Goal: Contribute content: Add original content to the website for others to see

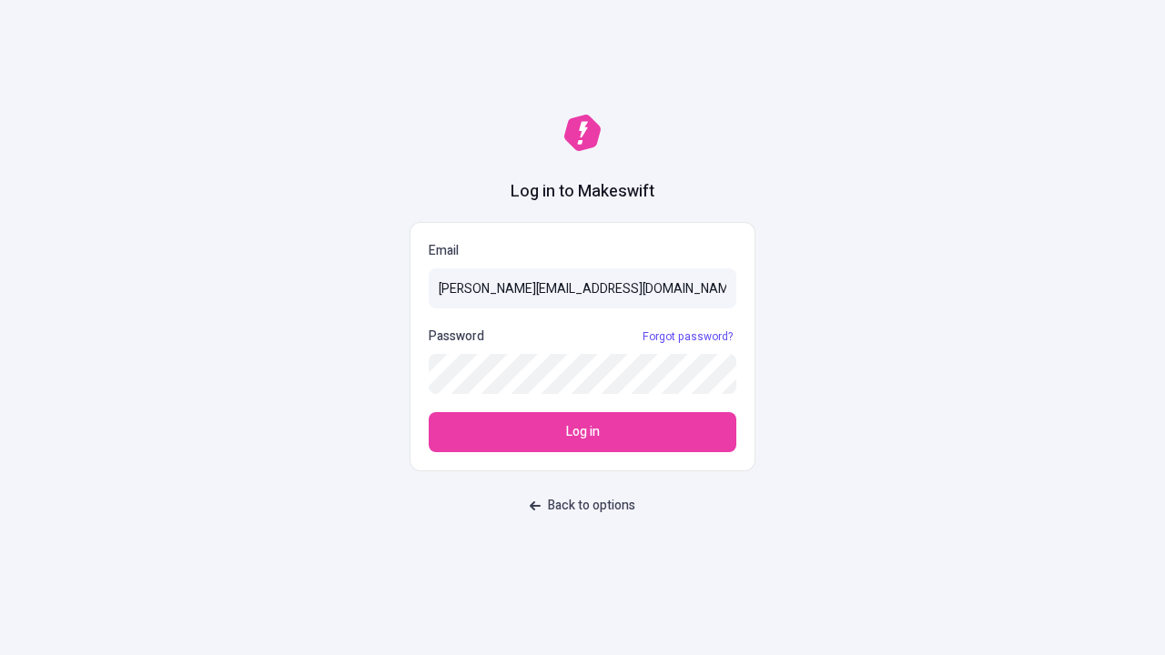
type input "sasha+test-ui@makeswift.com"
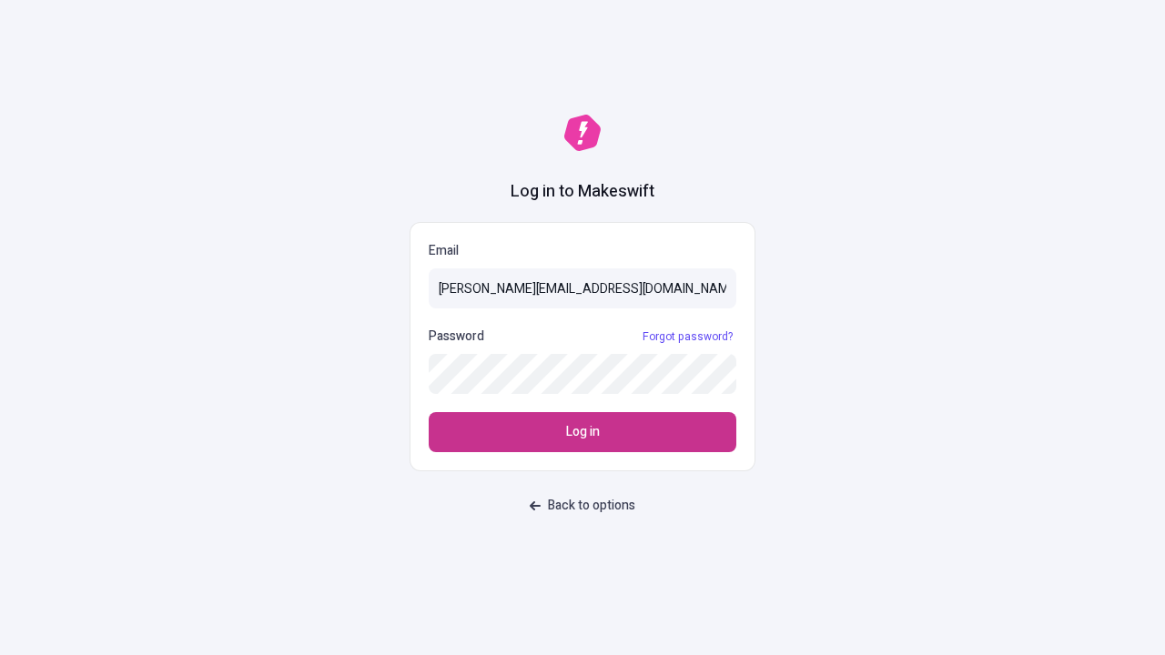
click at [583, 432] on span "Log in" at bounding box center [583, 432] width 34 height 20
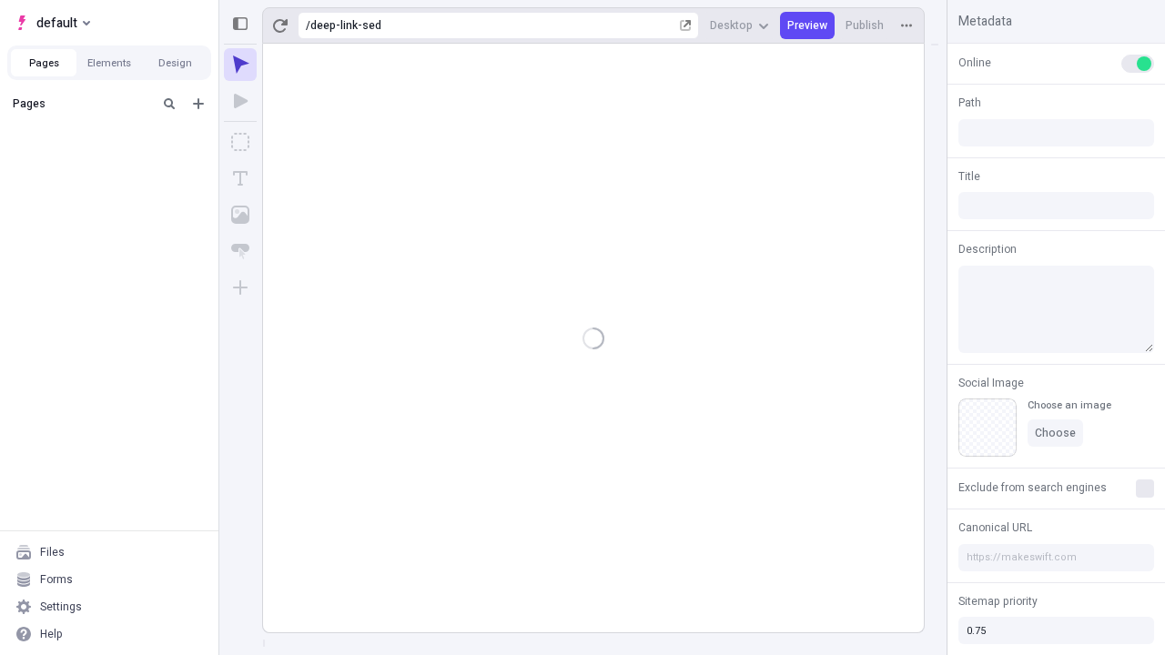
type input "/deep-link-sed"
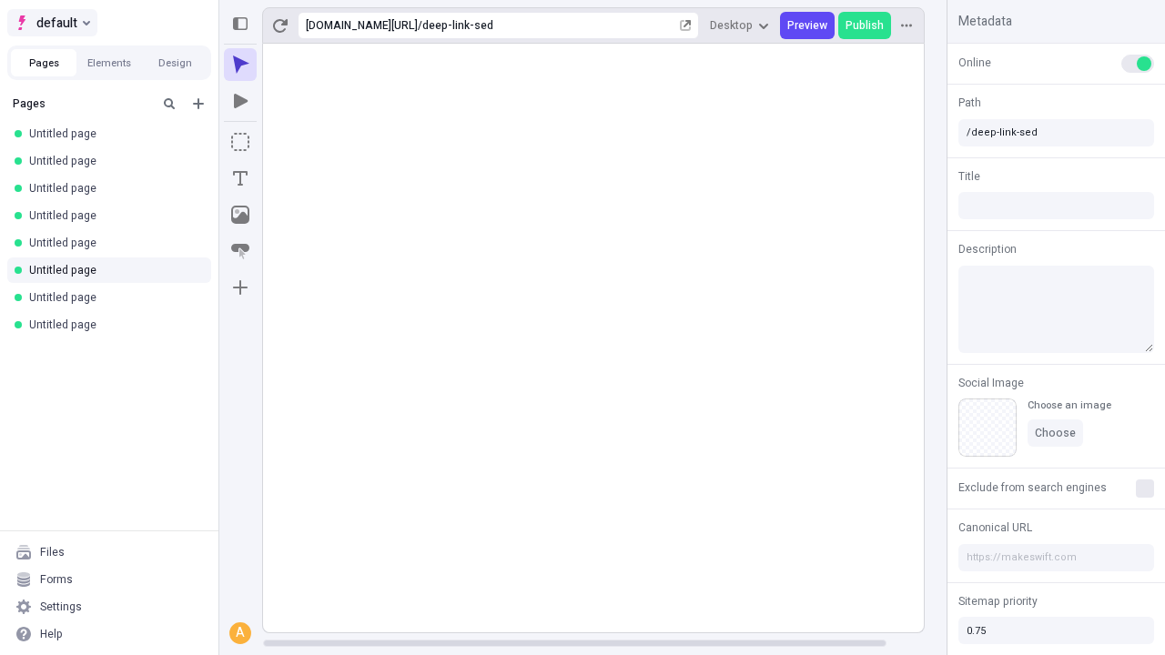
click at [51, 23] on span "default" at bounding box center [56, 23] width 41 height 22
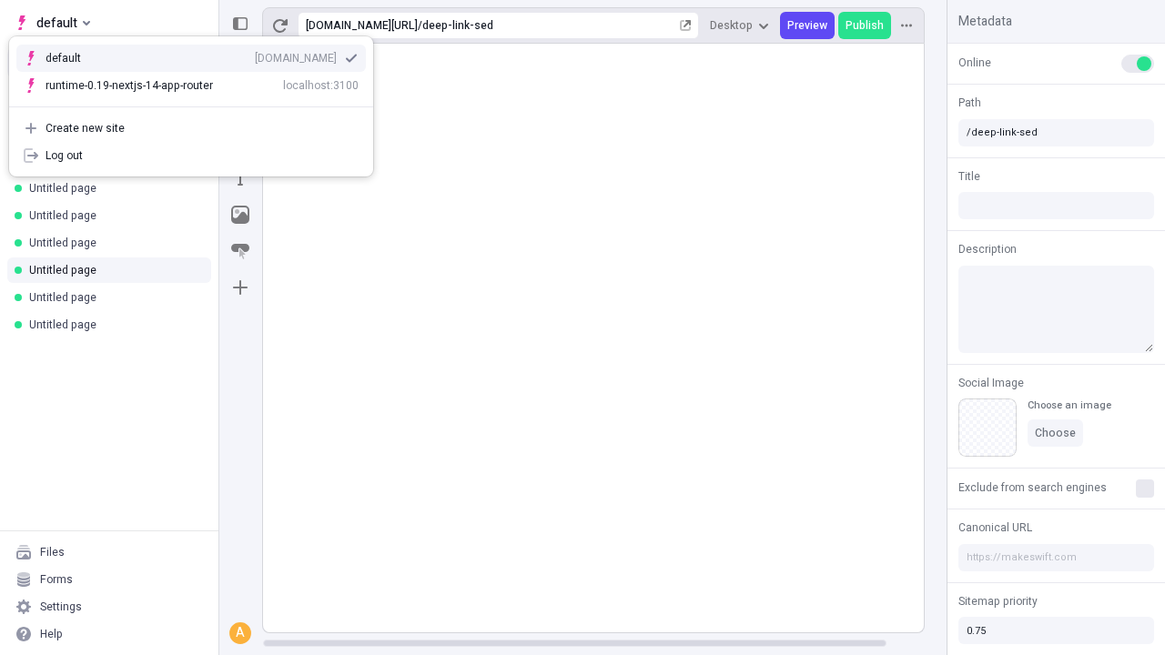
click at [191, 128] on div "Create new site" at bounding box center [202, 128] width 313 height 15
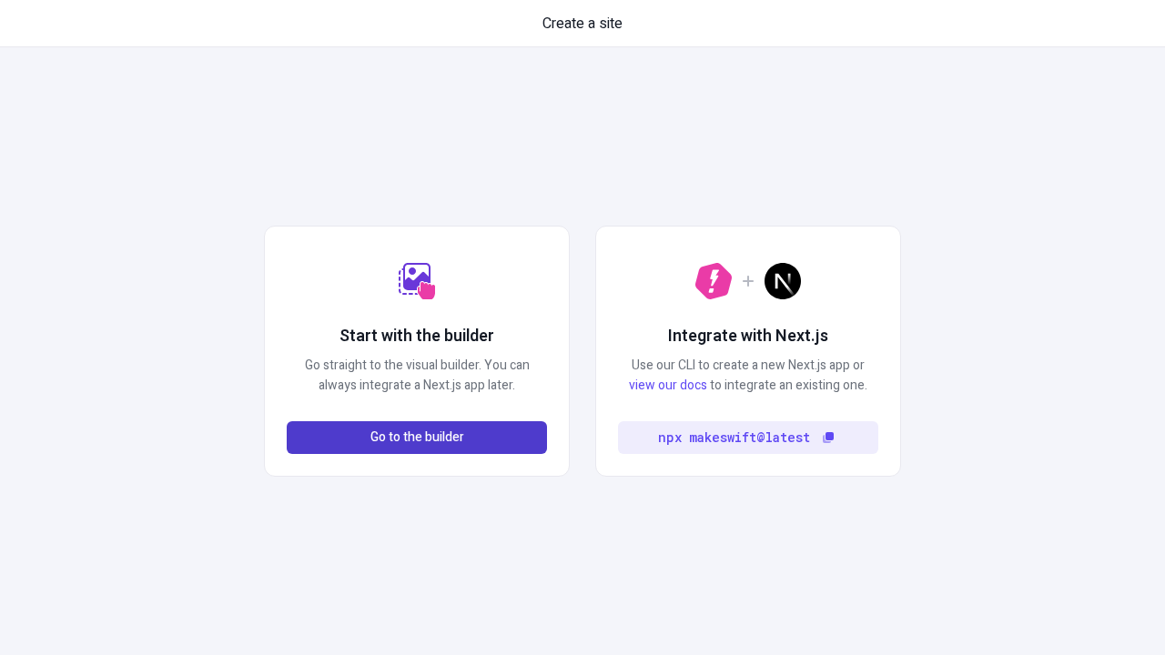
click at [417, 438] on span "Go to the builder" at bounding box center [417, 438] width 94 height 20
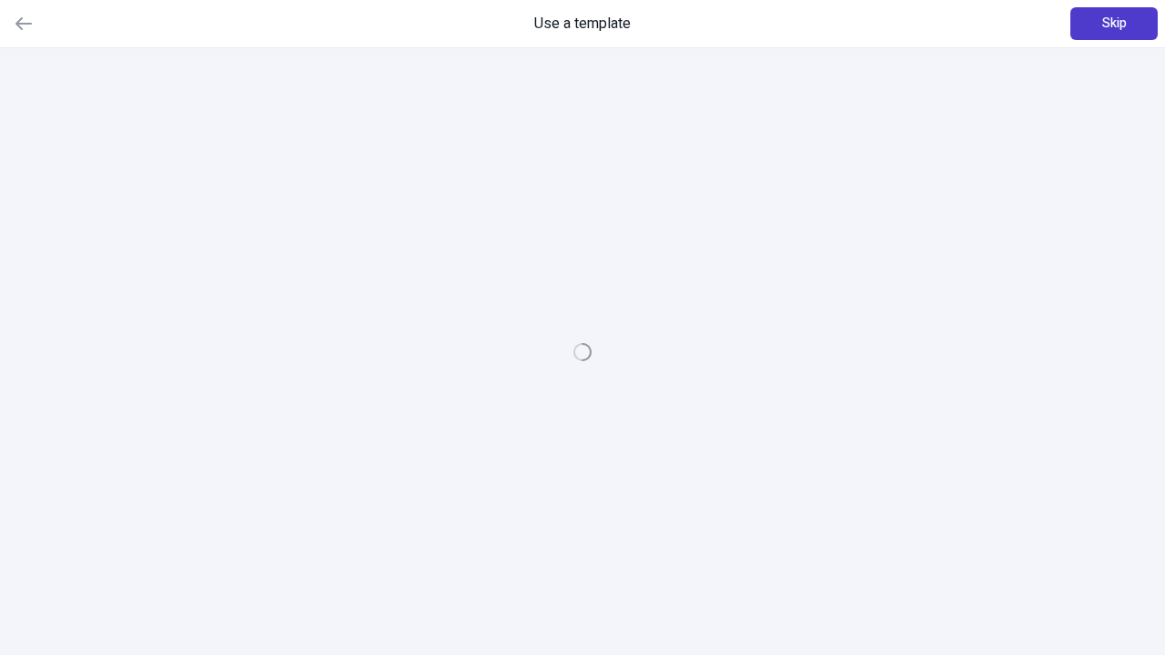
click at [1114, 24] on span "Skip" at bounding box center [1114, 24] width 25 height 20
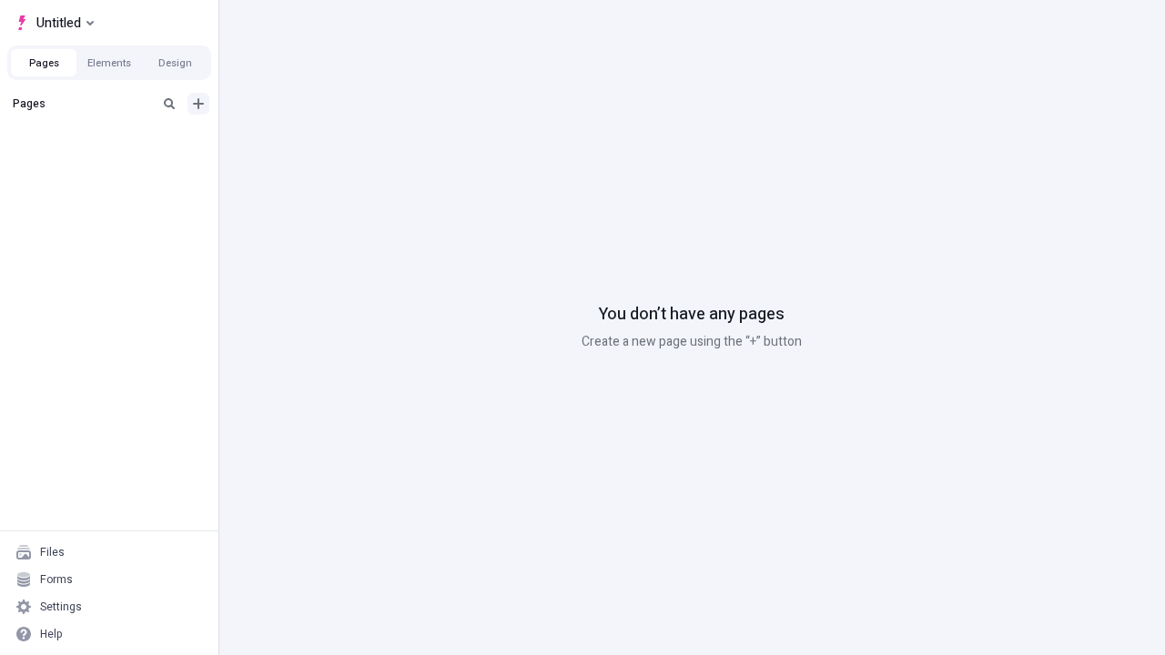
click at [198, 104] on icon "Add new" at bounding box center [198, 103] width 11 height 11
click at [291, 141] on span "Blank page" at bounding box center [305, 141] width 113 height 15
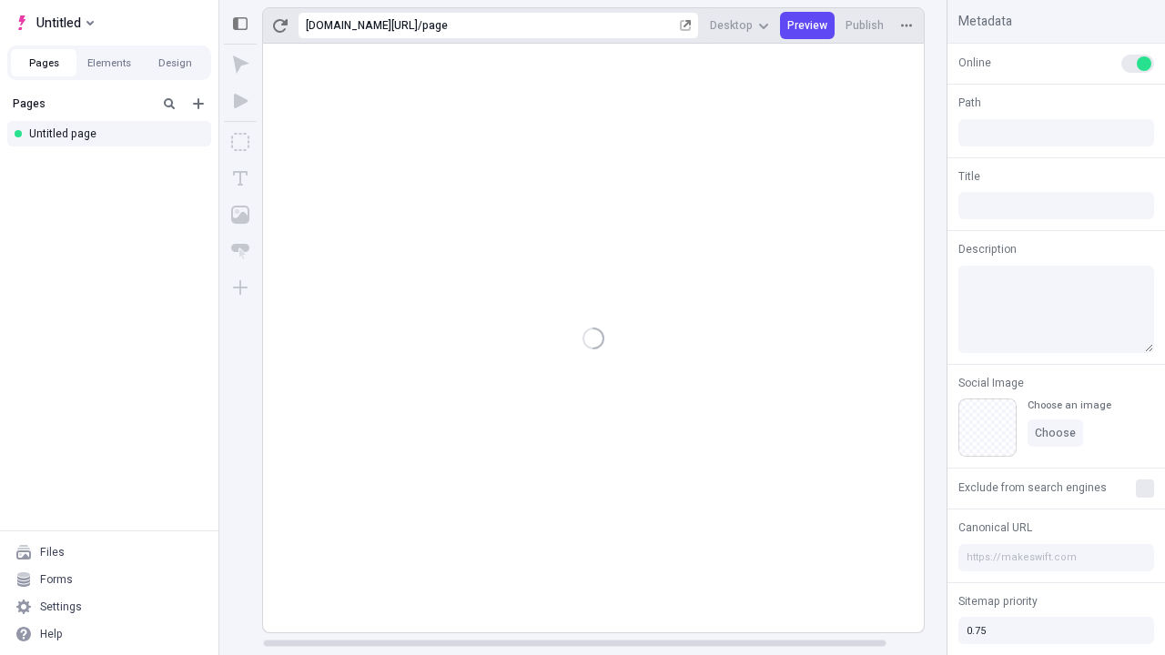
type input "/page"
click at [240, 142] on icon "Box" at bounding box center [240, 142] width 18 height 18
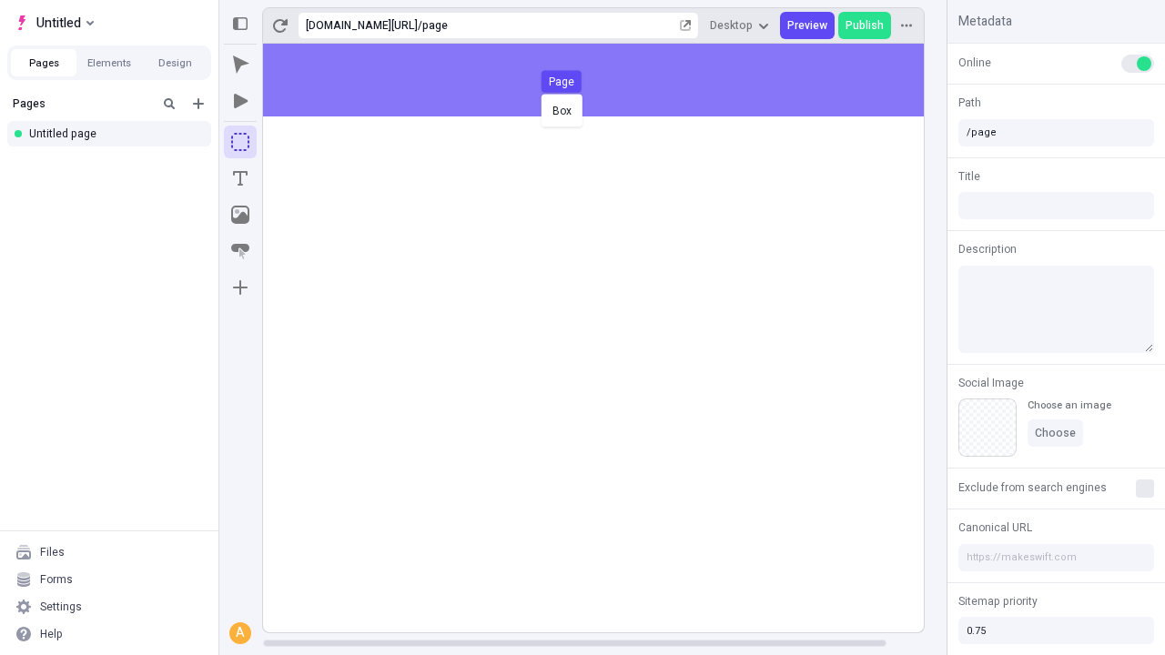
click at [612, 80] on div "Box Page" at bounding box center [582, 327] width 1165 height 655
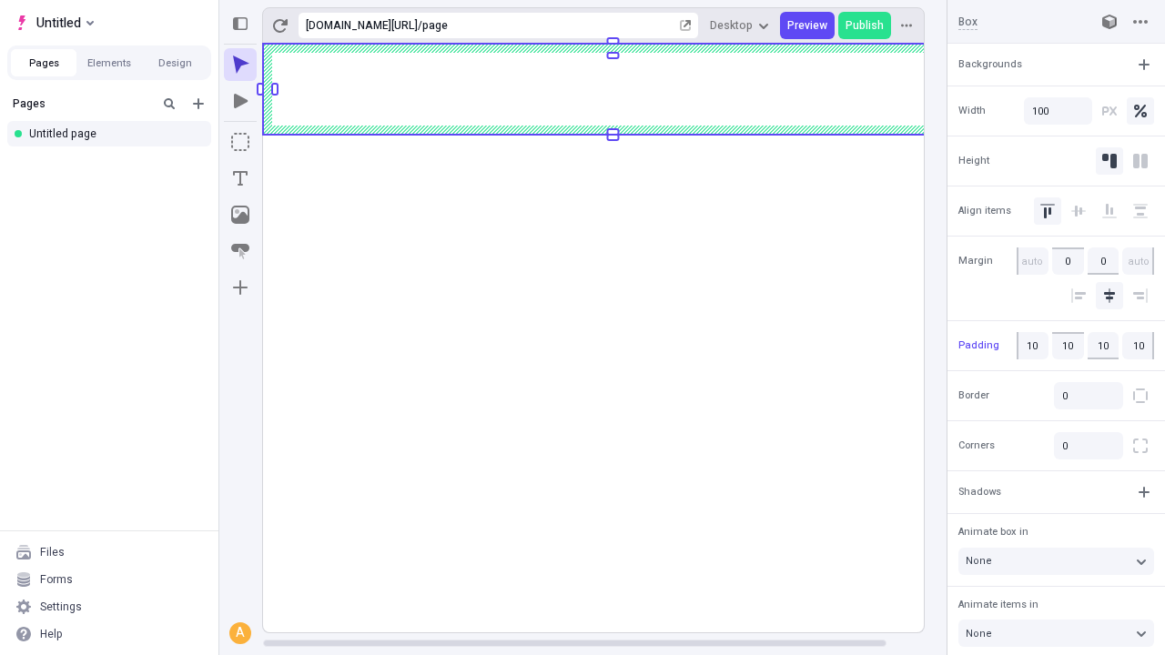
click at [240, 215] on icon "Image" at bounding box center [240, 215] width 18 height 18
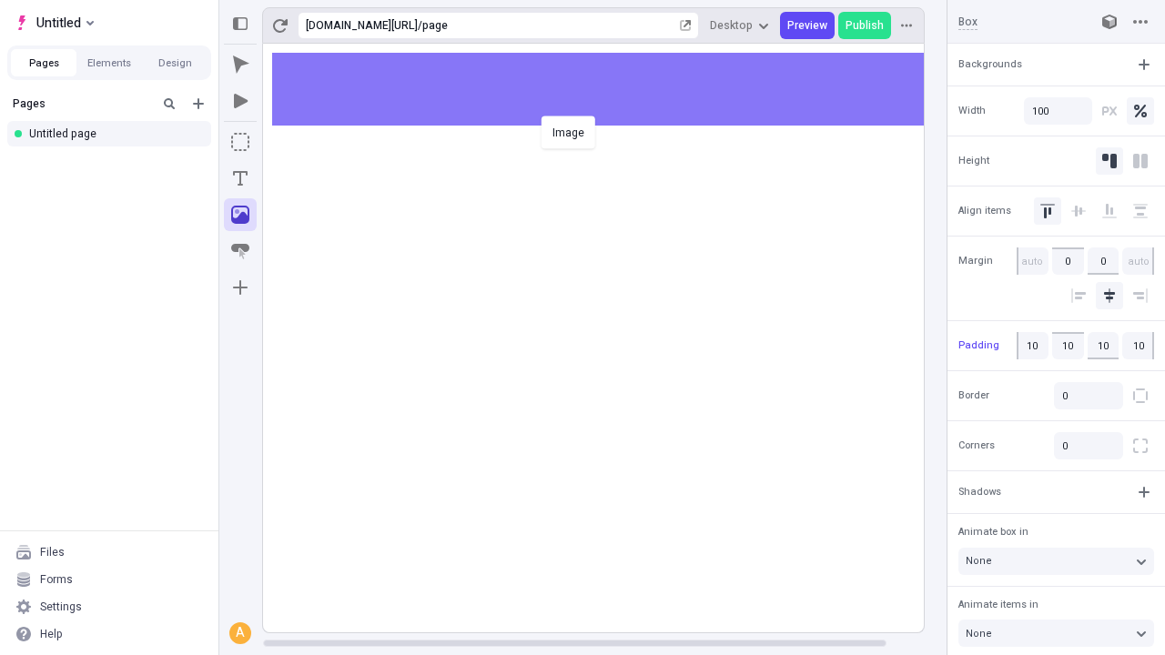
click at [612, 89] on div "Image" at bounding box center [582, 327] width 1165 height 655
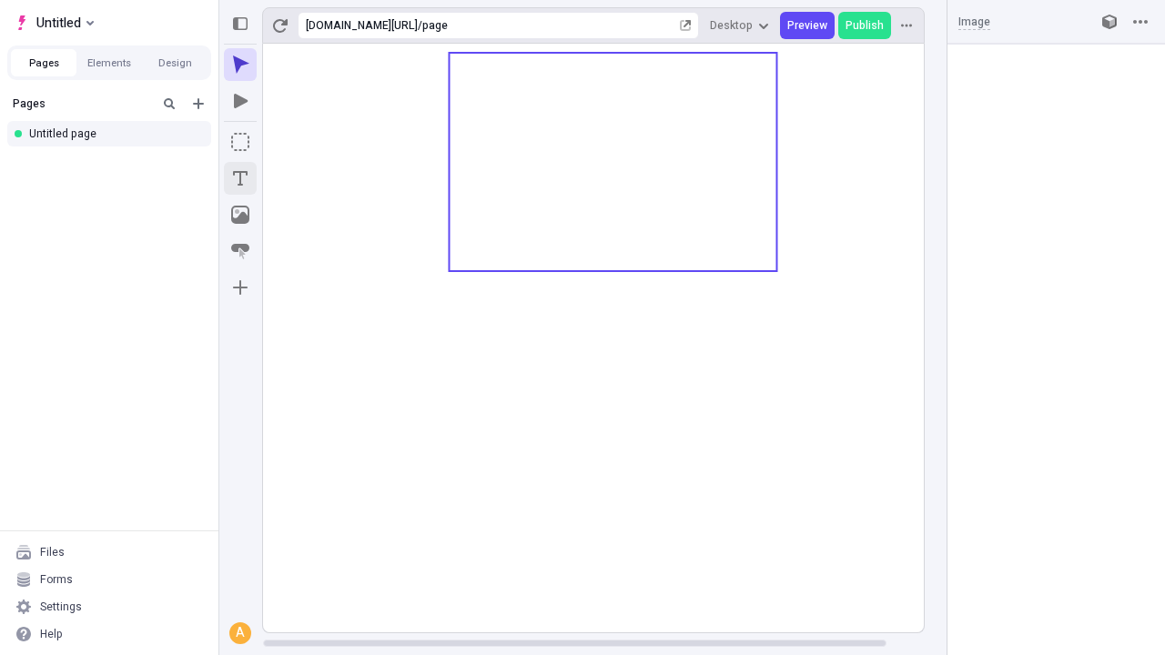
click at [240, 178] on icon "Text" at bounding box center [240, 178] width 15 height 15
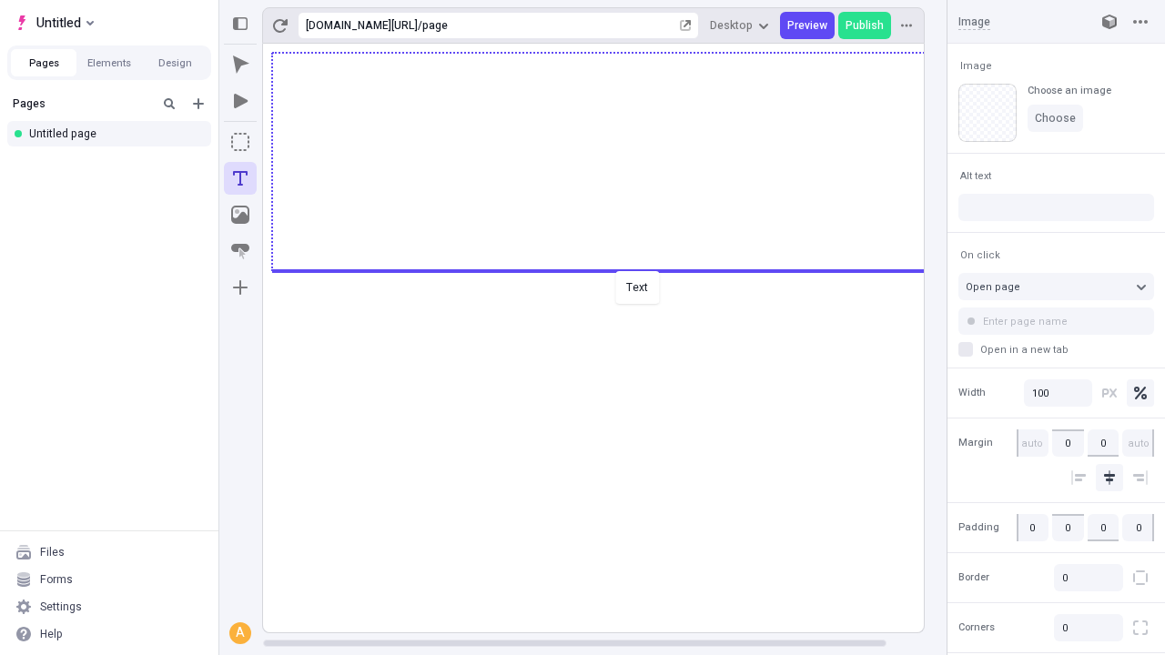
click at [612, 269] on div "Text" at bounding box center [582, 327] width 1165 height 655
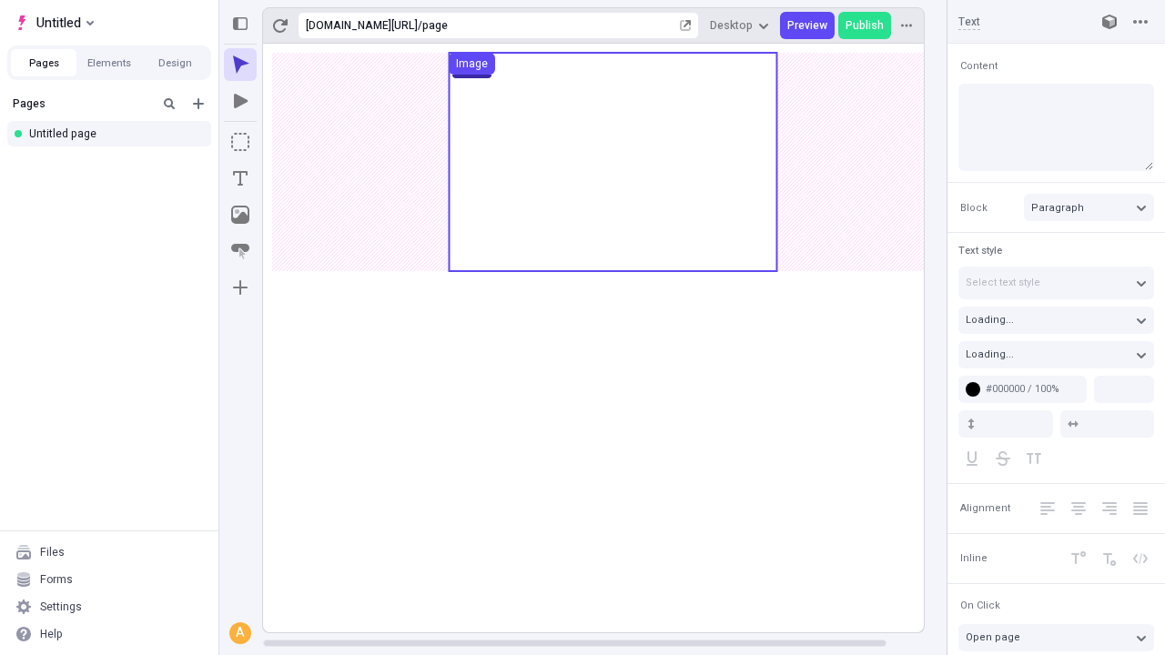
type input "18"
type input "1.5"
type textarea "Authoritatively monetize wireless services, then dramatically formulate world-c…"
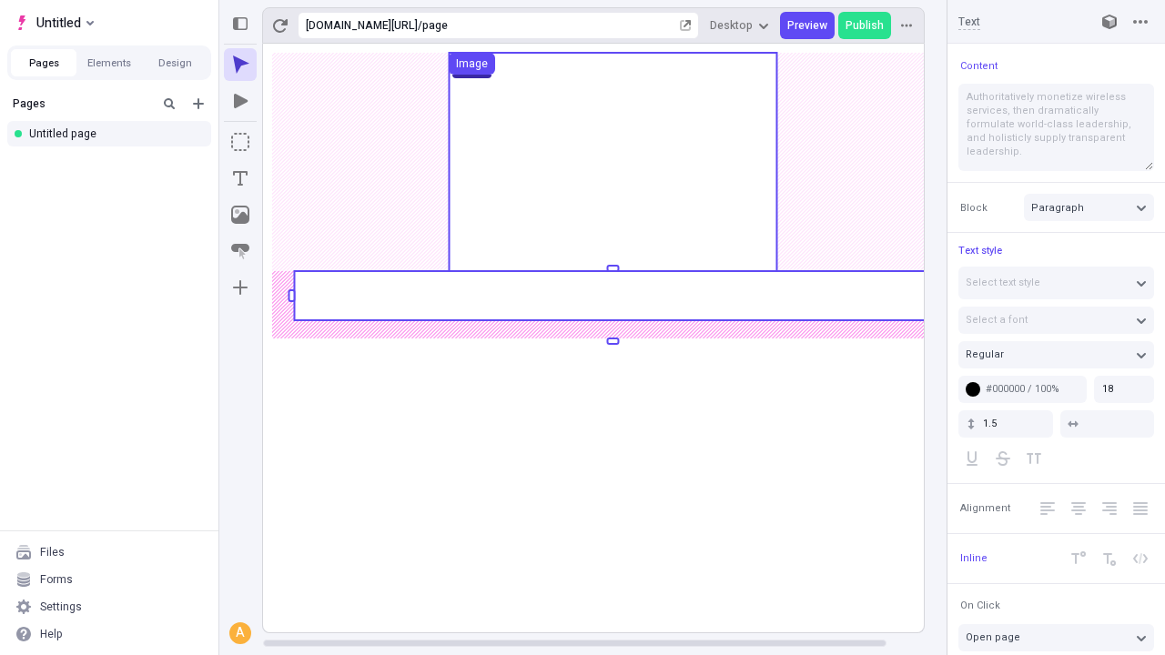
click at [612, 296] on rect at bounding box center [612, 295] width 637 height 49
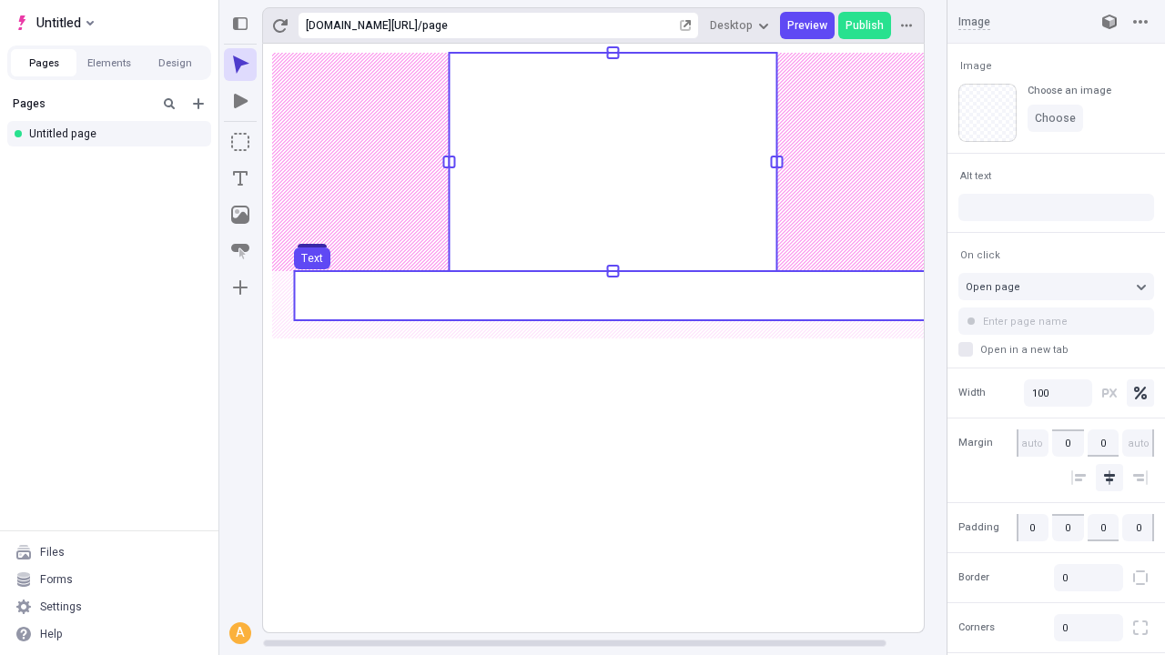
click at [612, 296] on use at bounding box center [612, 295] width 637 height 49
click at [612, 296] on rect at bounding box center [613, 338] width 700 height 589
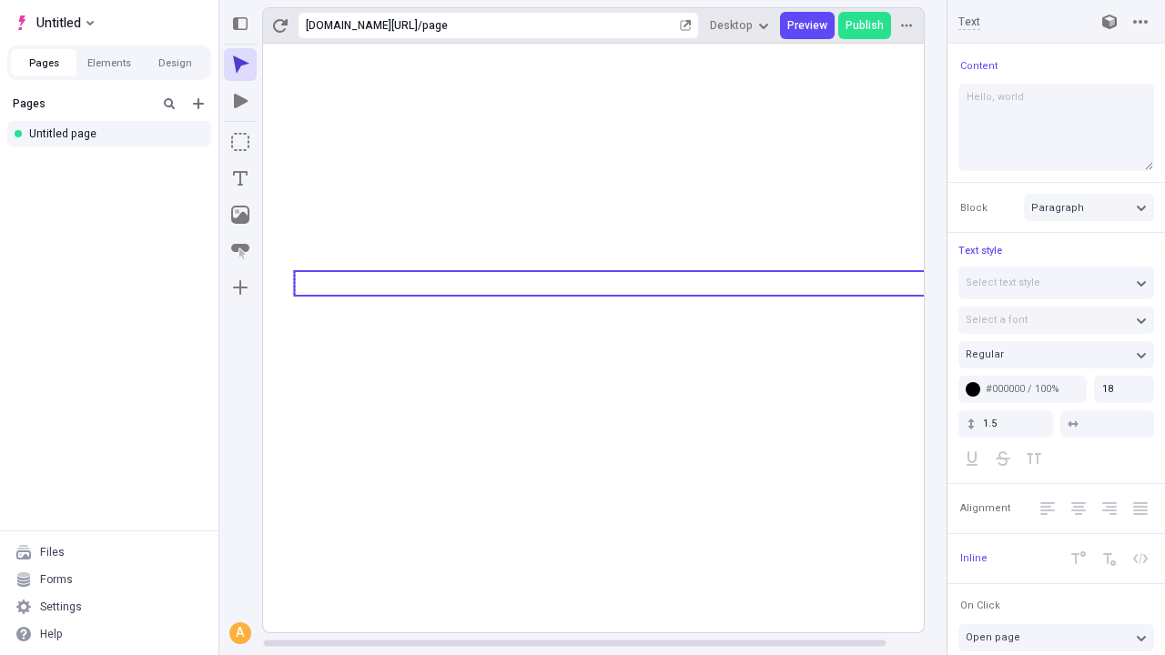
type textarea "Hello, world!"
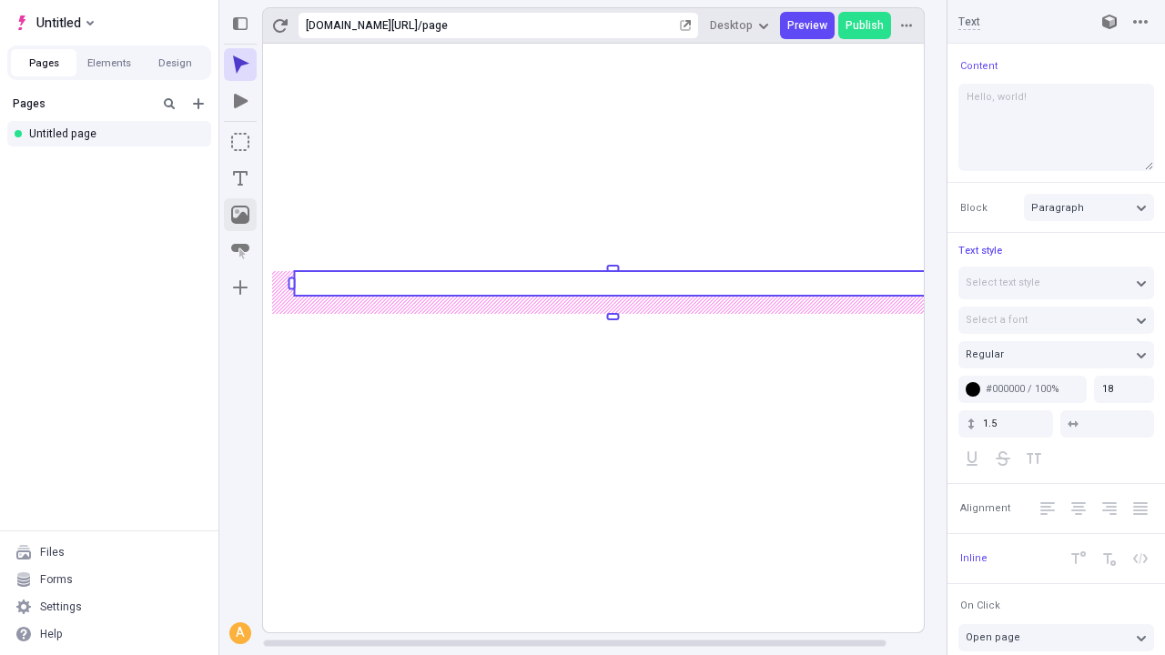
click at [240, 215] on icon "Image" at bounding box center [240, 215] width 18 height 18
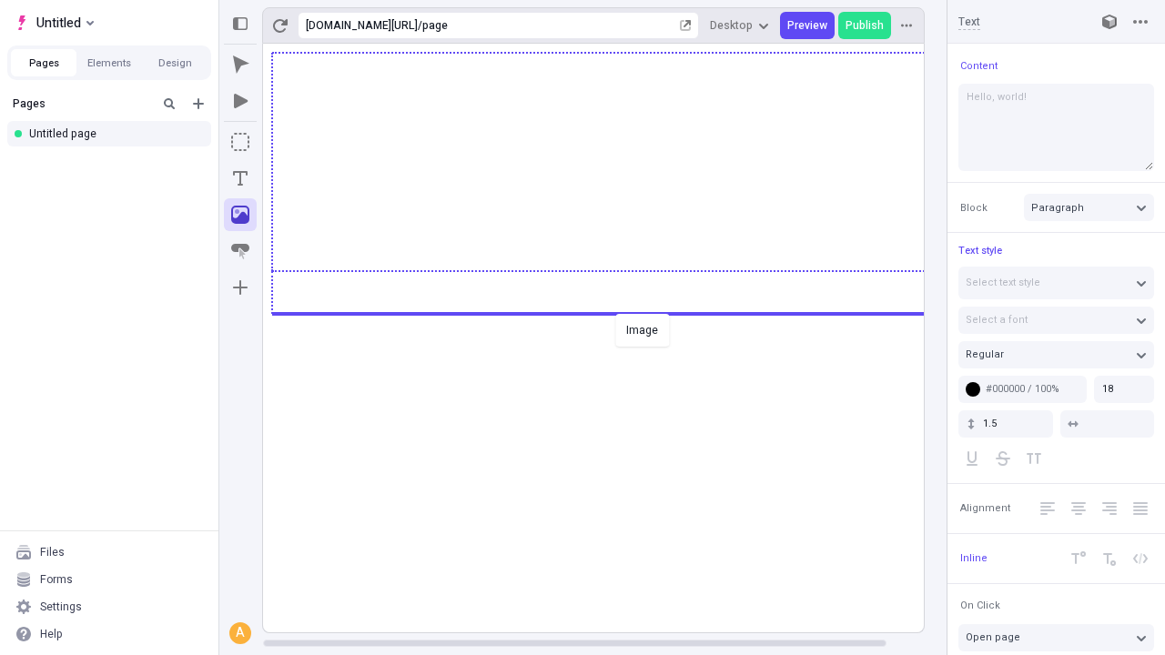
click at [612, 312] on div "Image" at bounding box center [582, 327] width 1165 height 655
